Goal: Task Accomplishment & Management: Use online tool/utility

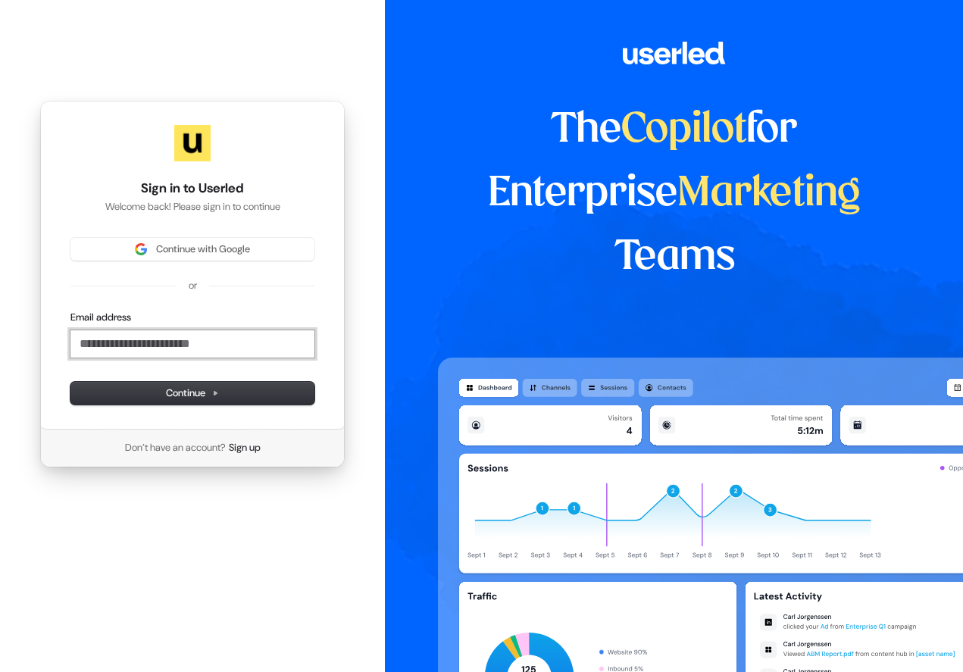
click at [174, 349] on input "Email address" at bounding box center [192, 343] width 244 height 27
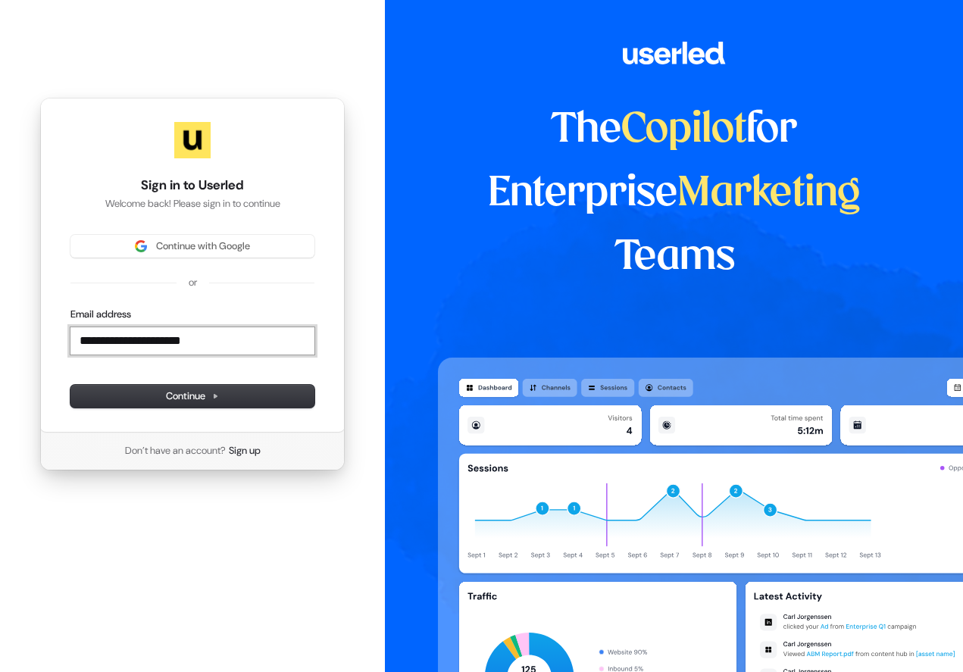
click at [70, 308] on button "submit" at bounding box center [70, 308] width 0 height 0
type input "**********"
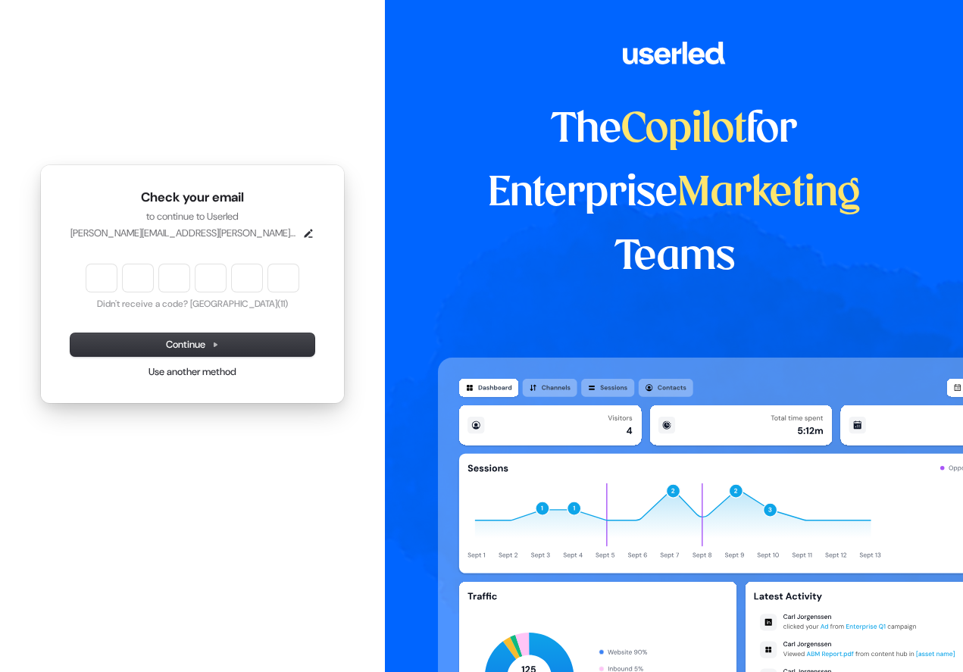
click at [100, 286] on input "Enter verification code" at bounding box center [192, 277] width 212 height 27
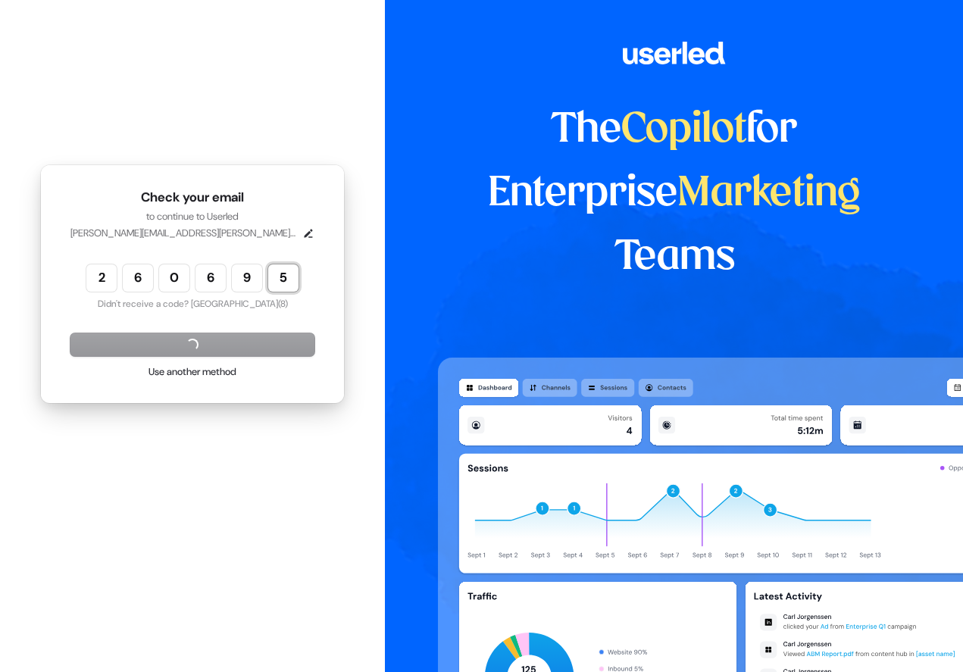
type input "******"
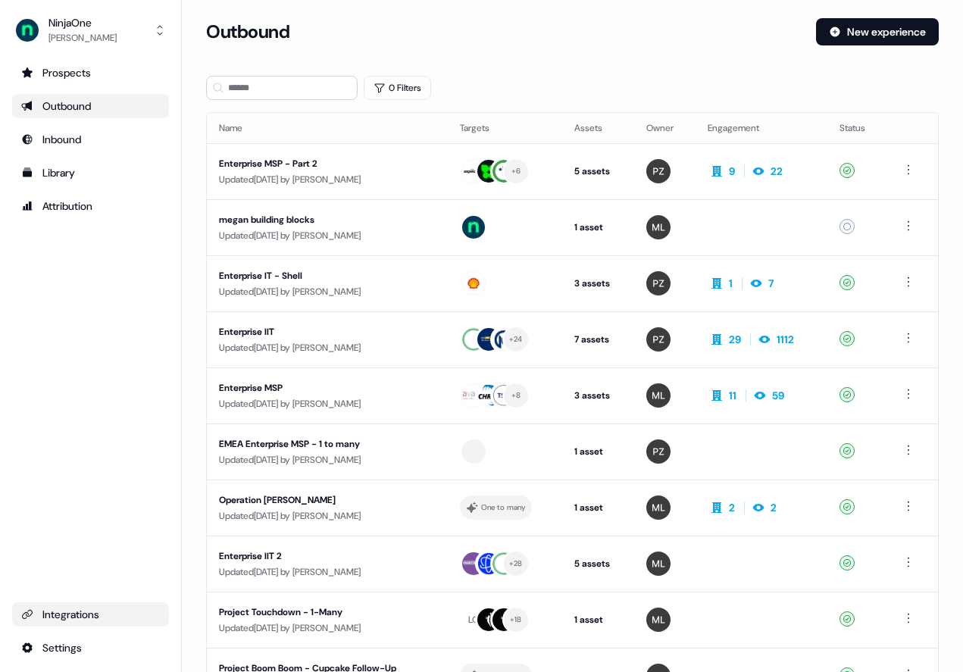
click at [80, 615] on div "Integrations" at bounding box center [90, 614] width 139 height 15
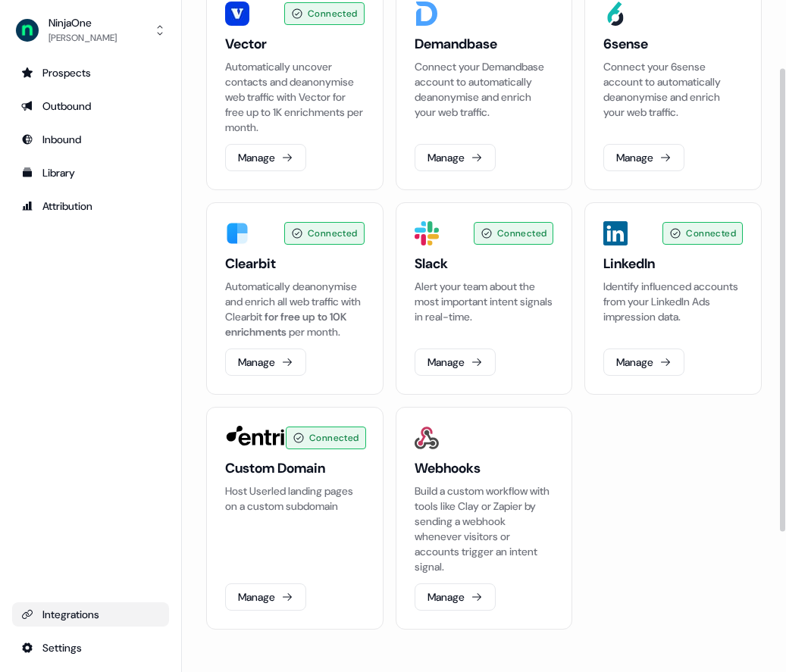
scroll to position [301, 0]
click at [456, 340] on div "Slack Alert your team about the most important intent signals in real-time. [GE…" at bounding box center [484, 315] width 139 height 121
click at [457, 359] on button "Manage" at bounding box center [455, 362] width 81 height 27
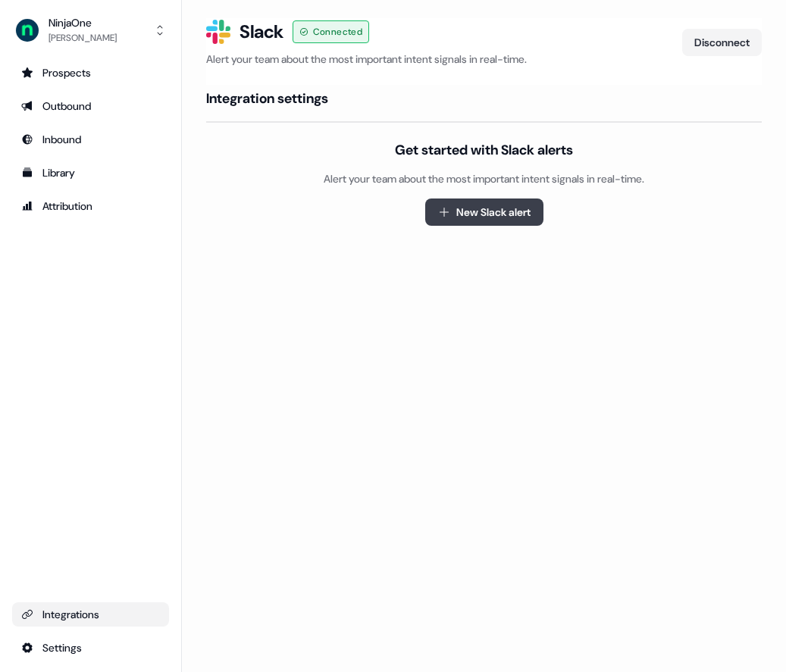
click at [476, 211] on button "New Slack alert" at bounding box center [484, 212] width 118 height 27
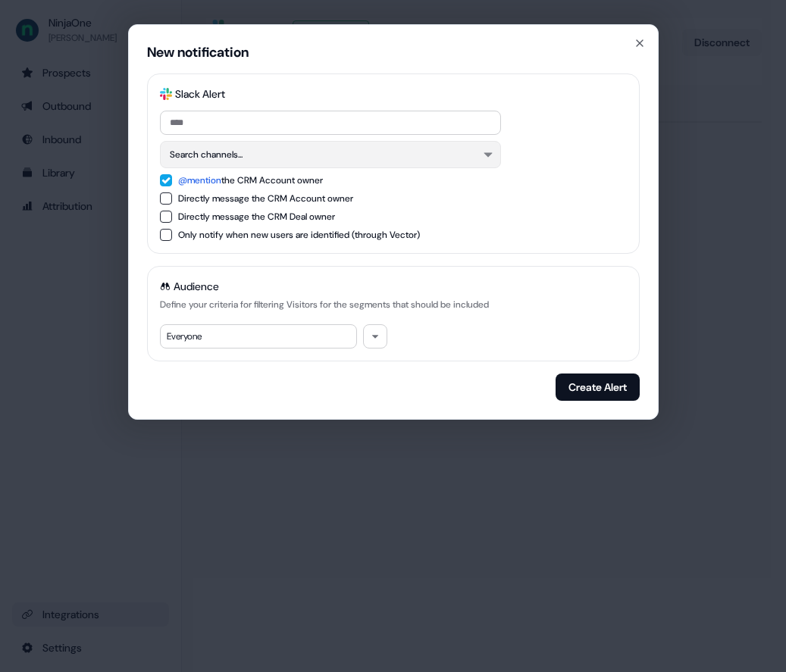
click at [374, 148] on button "Search channels..." at bounding box center [330, 154] width 341 height 27
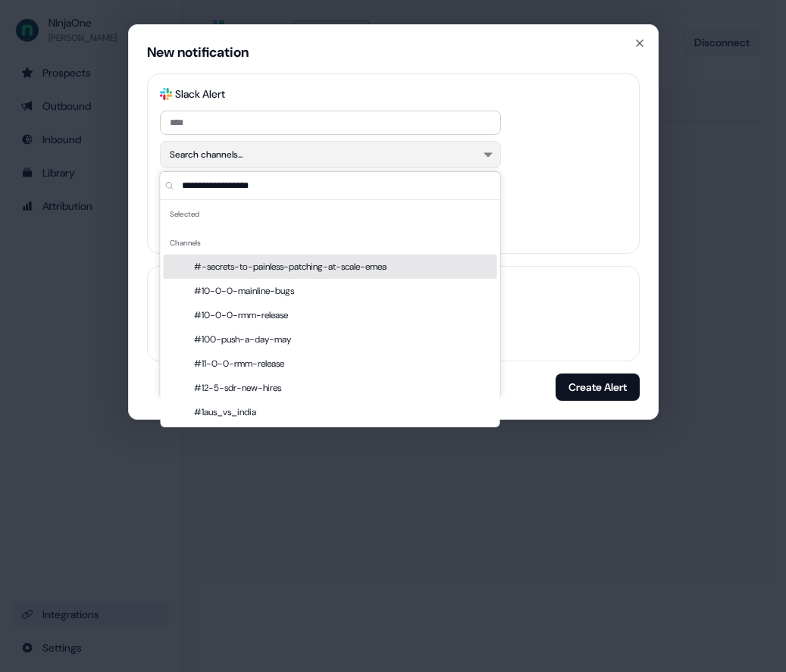
click at [374, 157] on button "Search channels..." at bounding box center [330, 154] width 341 height 27
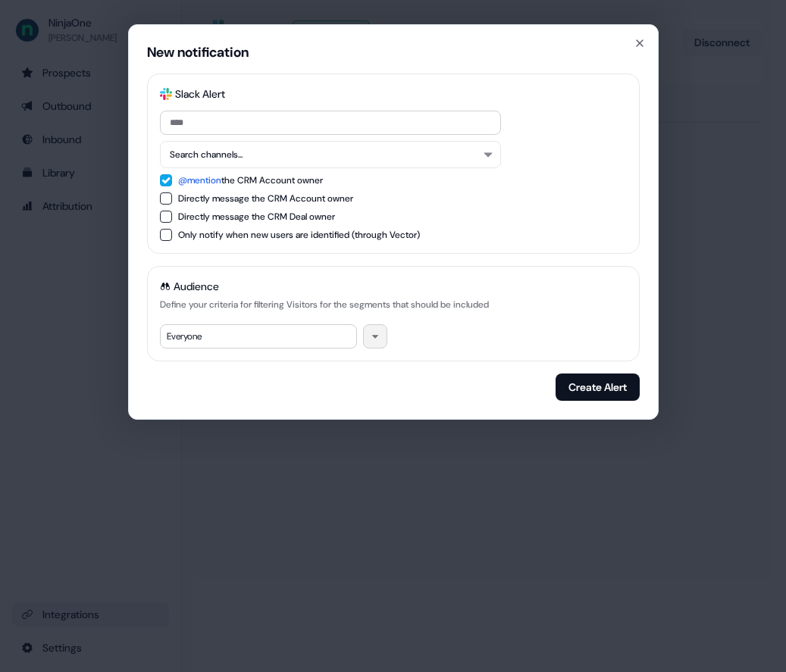
click at [377, 340] on icon "button" at bounding box center [375, 336] width 9 height 9
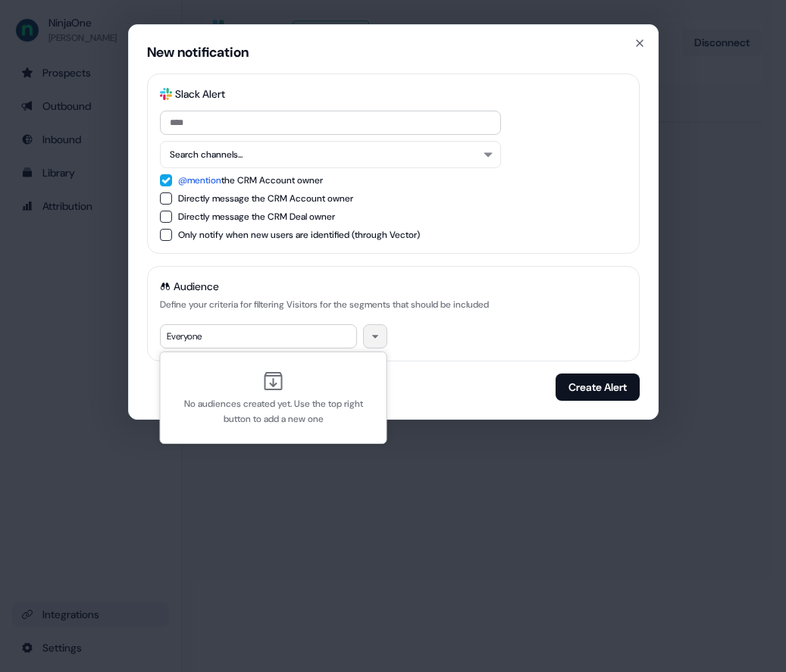
click at [319, 343] on div "Everyone" at bounding box center [258, 336] width 197 height 24
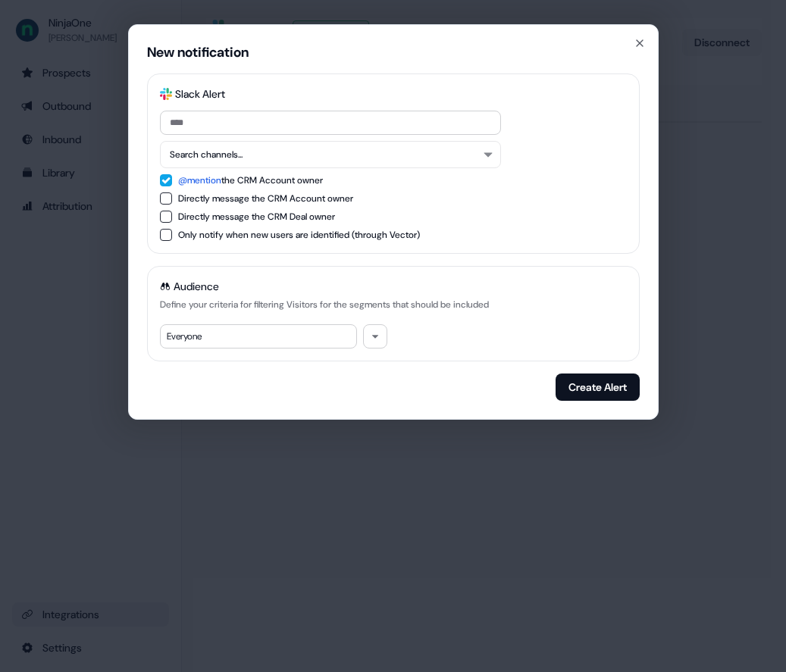
click at [314, 336] on div "Everyone" at bounding box center [258, 336] width 197 height 24
click at [338, 125] on input at bounding box center [330, 123] width 341 height 24
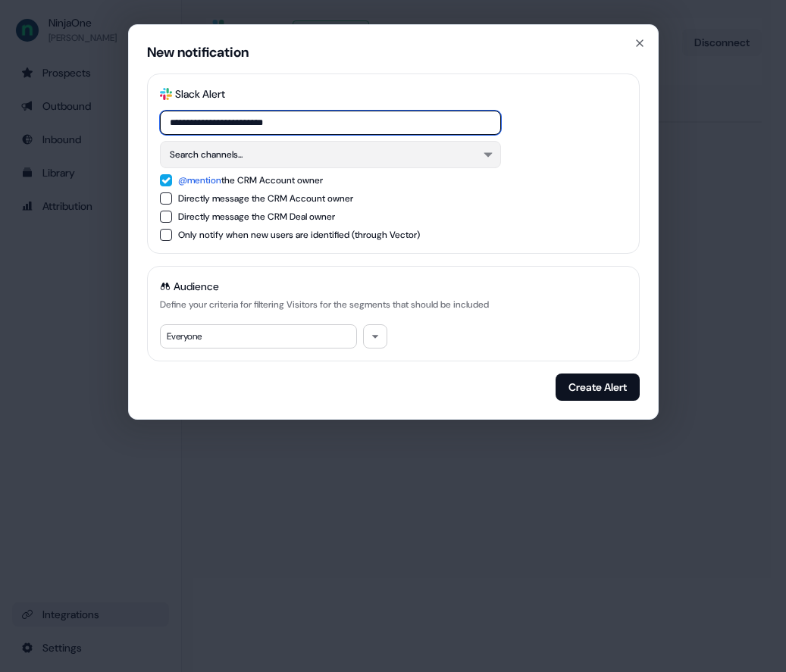
type input "**********"
click at [410, 158] on button "Search channels..." at bounding box center [330, 154] width 341 height 27
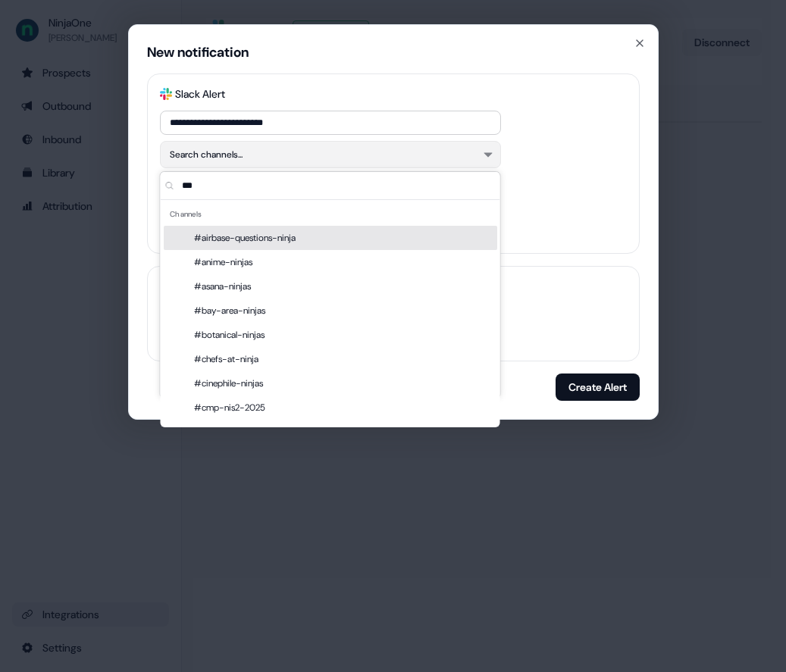
scroll to position [196, 0]
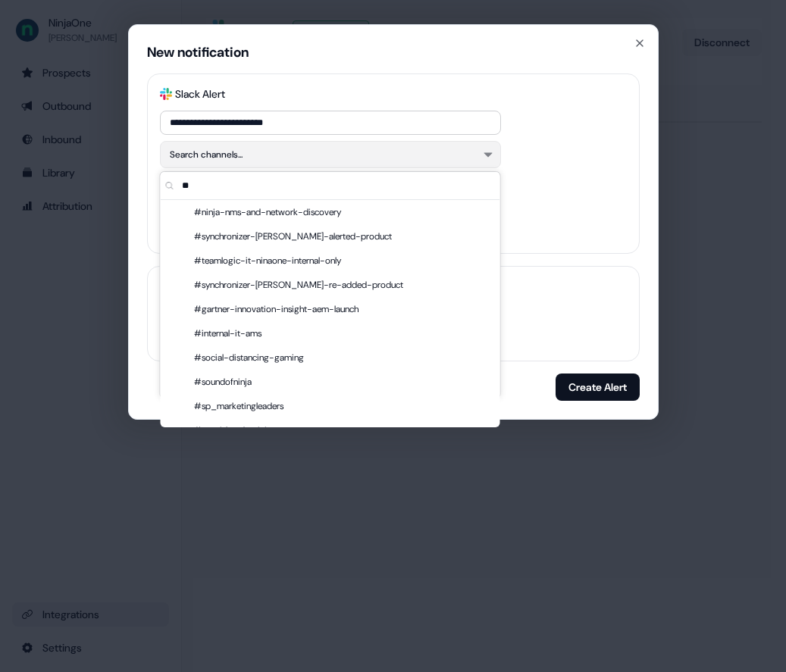
type input "*"
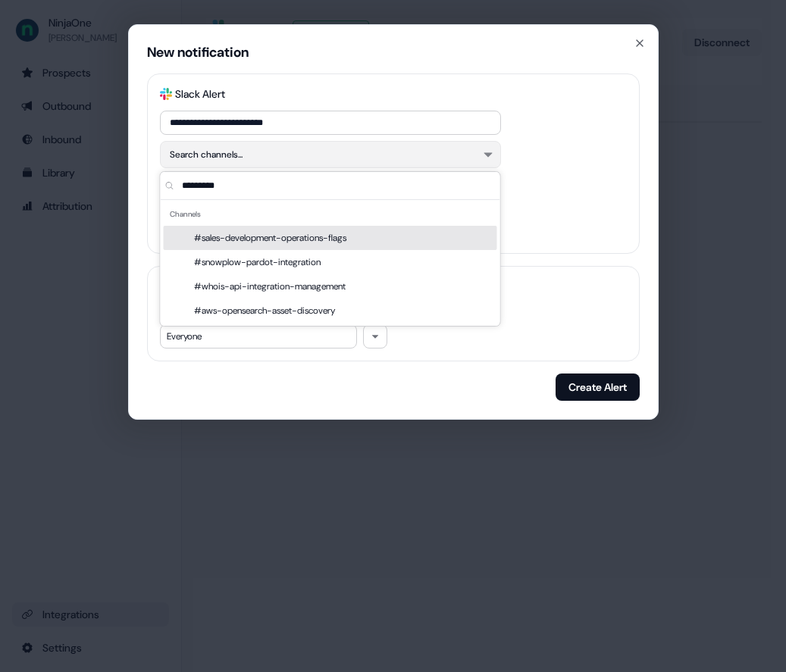
scroll to position [0, 0]
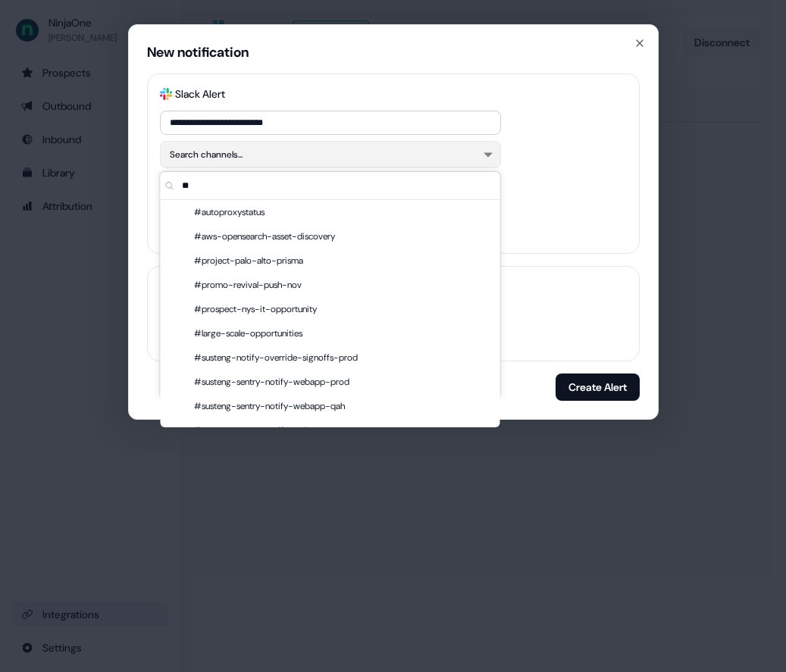
type input "*"
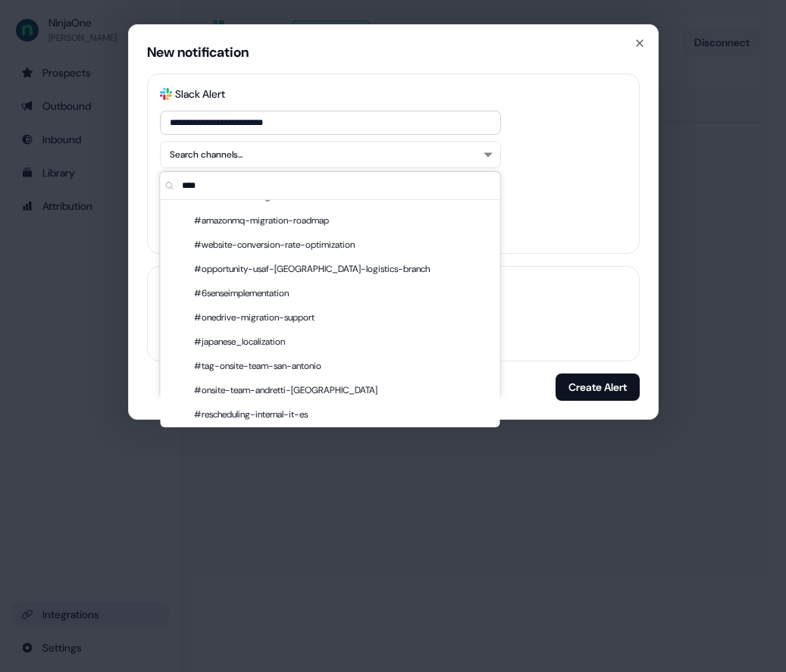
scroll to position [3585, 0]
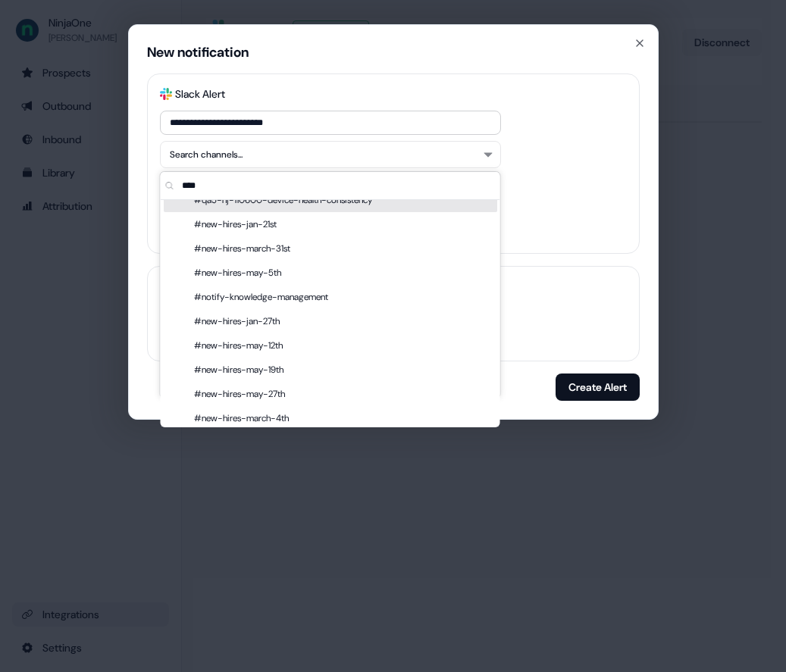
click at [208, 180] on input "****" at bounding box center [339, 185] width 321 height 27
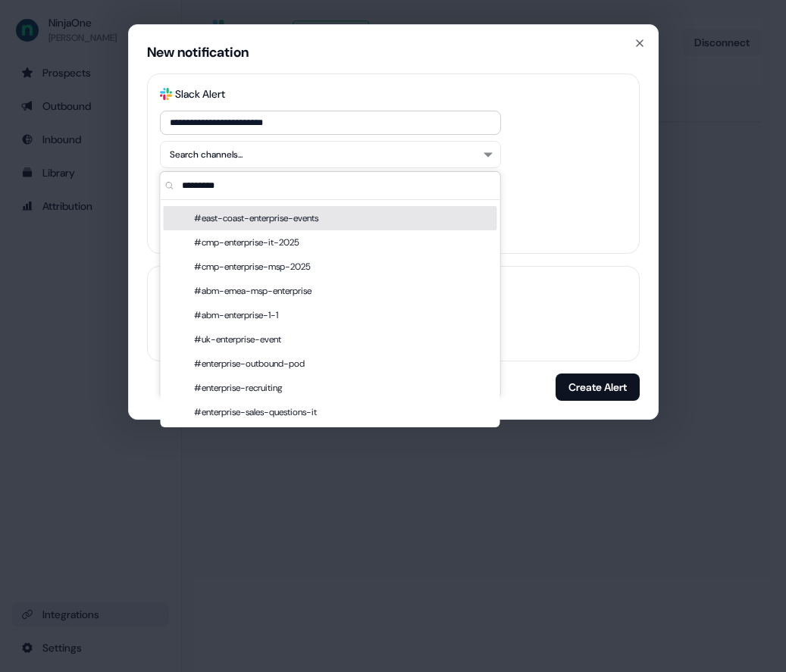
scroll to position [20, 0]
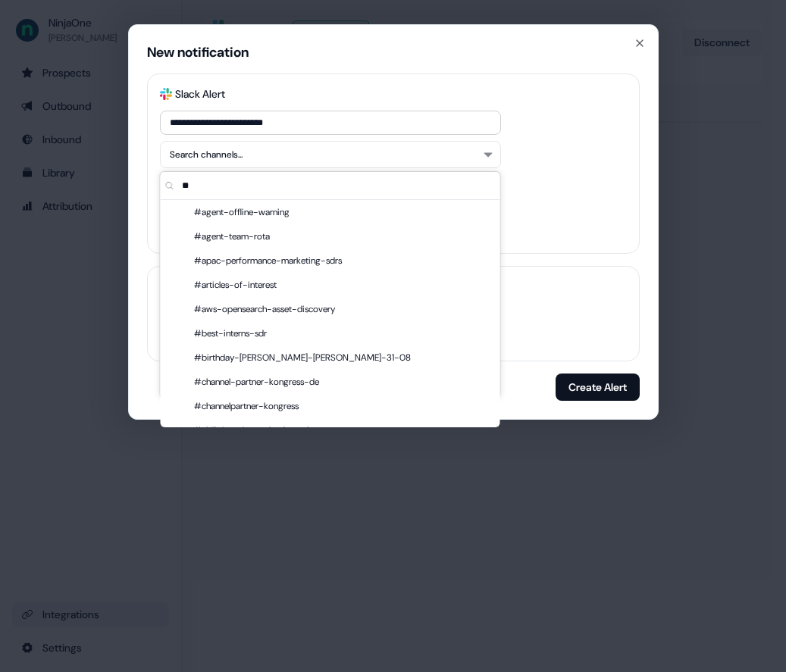
type input "*"
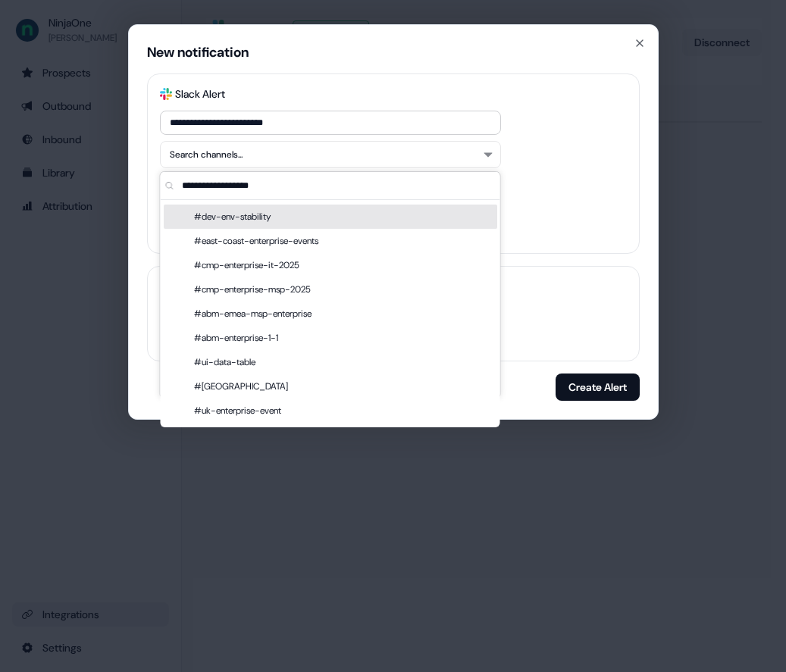
scroll to position [5508, 0]
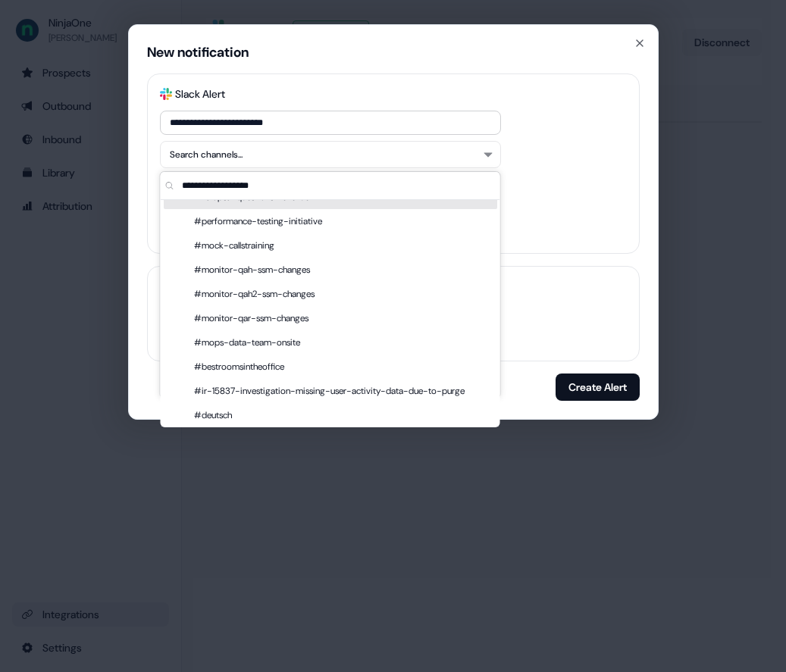
click at [517, 155] on div "Search channels..." at bounding box center [393, 154] width 467 height 27
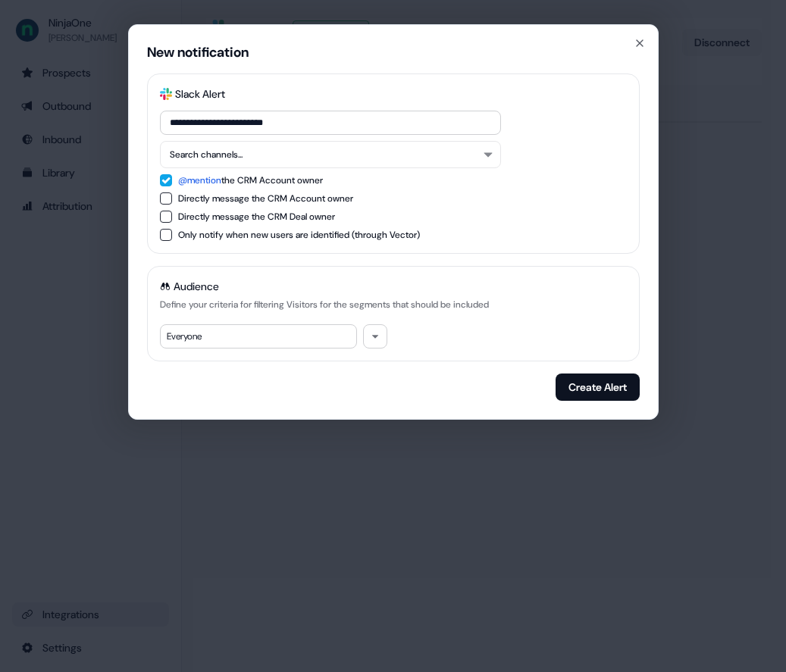
click at [167, 198] on button "Directly message the CRM Account owner" at bounding box center [166, 198] width 12 height 12
click at [166, 179] on button "@mention the CRM Account owner" at bounding box center [166, 180] width 12 height 12
click at [588, 382] on button "Create Alert" at bounding box center [597, 387] width 84 height 27
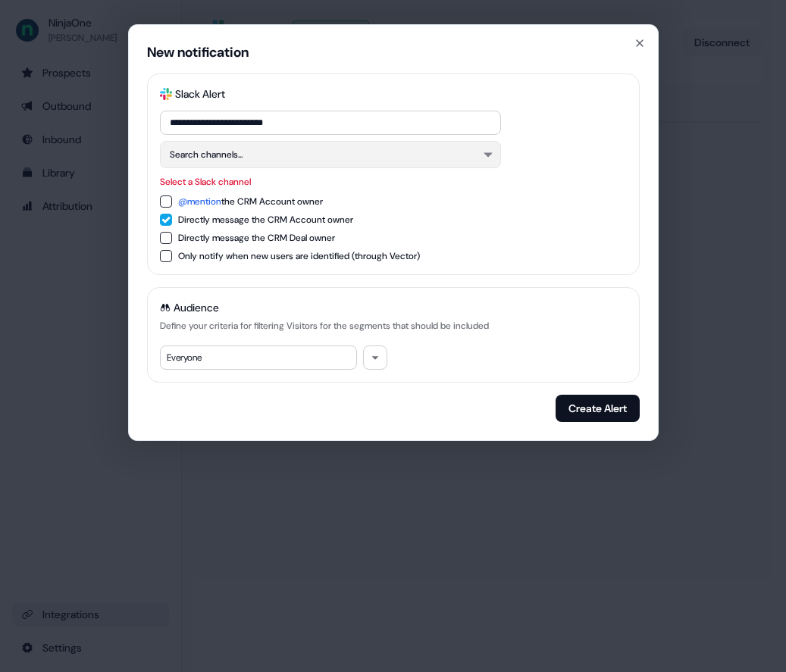
click at [327, 163] on button "Search channels..." at bounding box center [330, 154] width 341 height 27
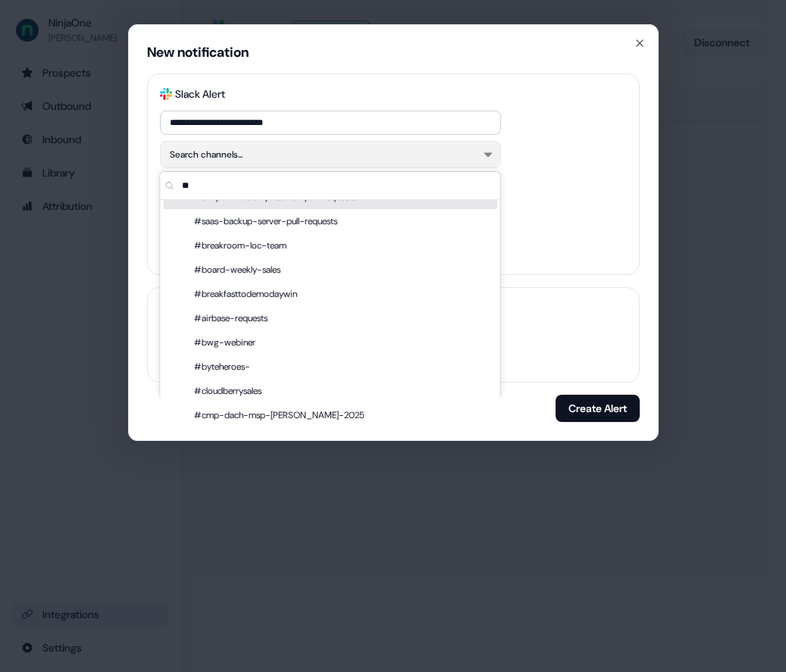
type input "*"
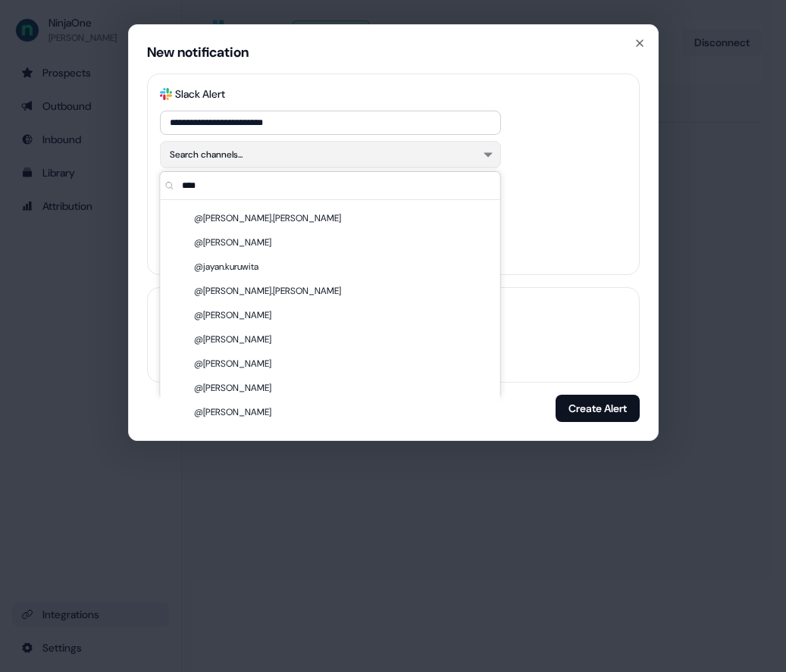
scroll to position [5293, 0]
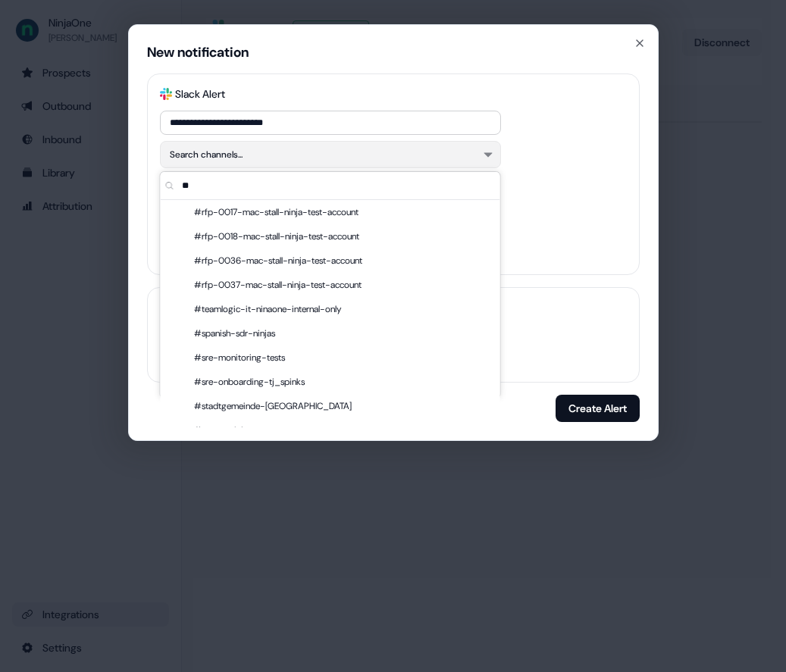
type input "*"
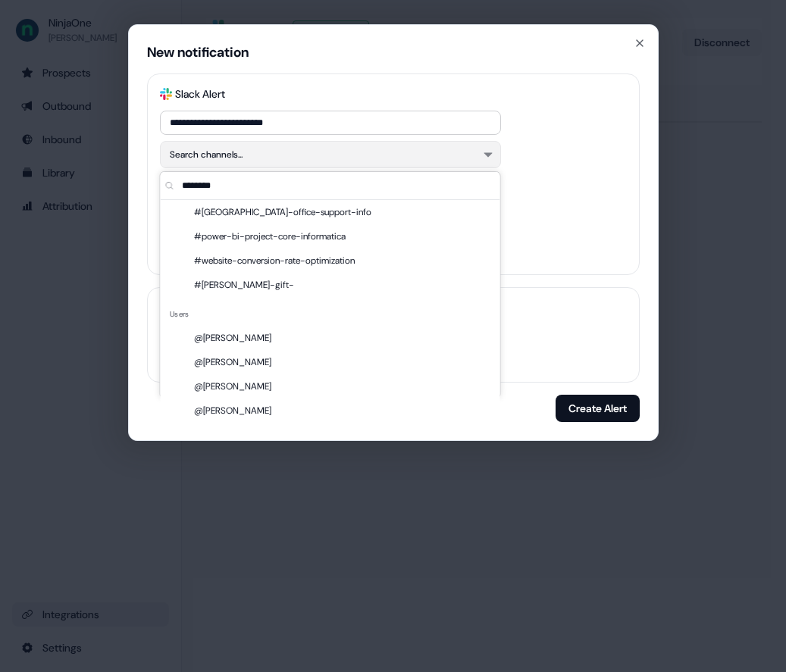
scroll to position [0, 0]
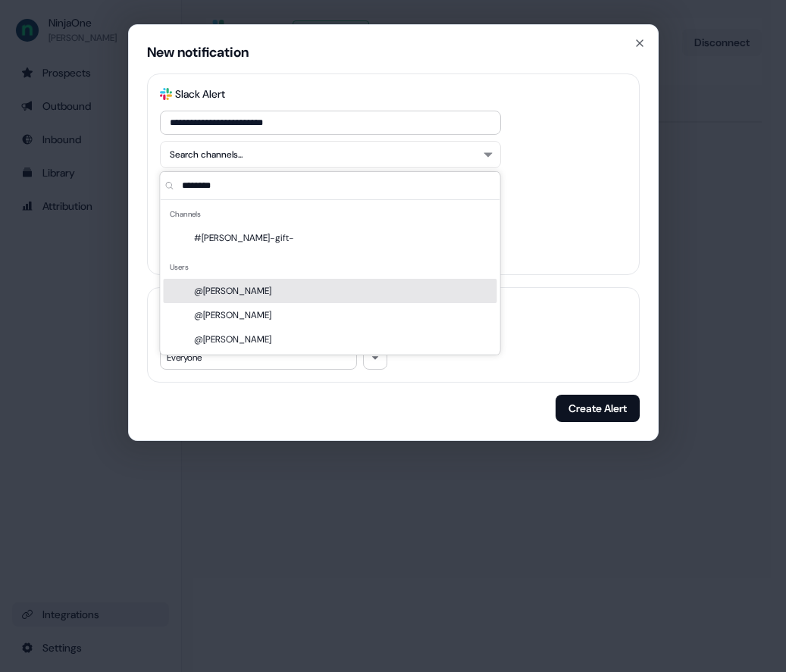
type input "********"
click at [222, 293] on div "@[PERSON_NAME]" at bounding box center [330, 291] width 333 height 24
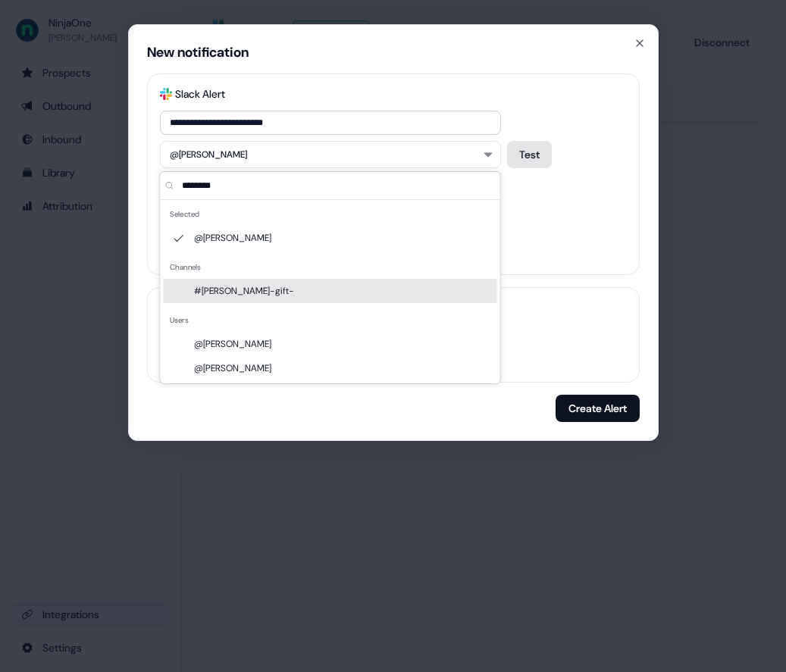
click at [535, 160] on button "Test" at bounding box center [529, 154] width 45 height 27
